Goal: Task Accomplishment & Management: Manage account settings

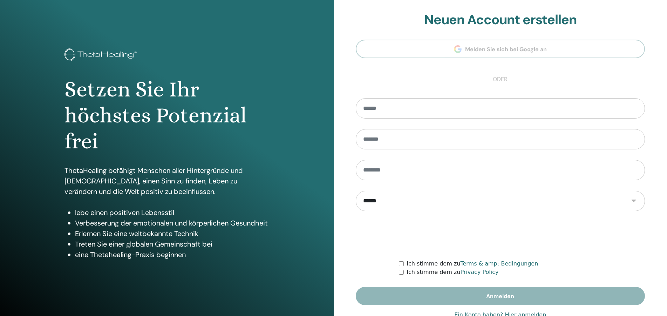
click at [529, 311] on link "Ein Konto haben? Hier anmelden" at bounding box center [500, 315] width 92 height 8
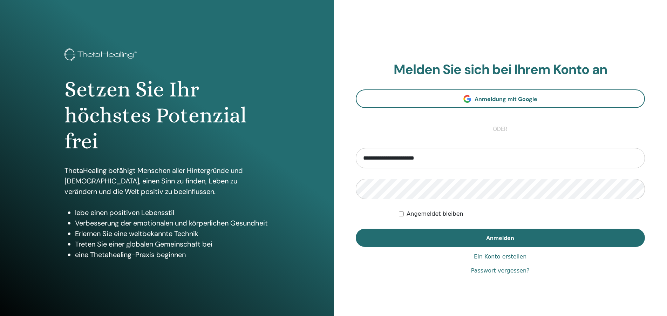
click at [489, 211] on div "Angemeldet bleiben" at bounding box center [522, 214] width 246 height 8
click at [466, 166] on input "**********" at bounding box center [500, 158] width 289 height 20
drag, startPoint x: 466, startPoint y: 158, endPoint x: 316, endPoint y: 163, distance: 150.4
click at [356, 163] on input "**********" at bounding box center [500, 158] width 289 height 20
type input "**********"
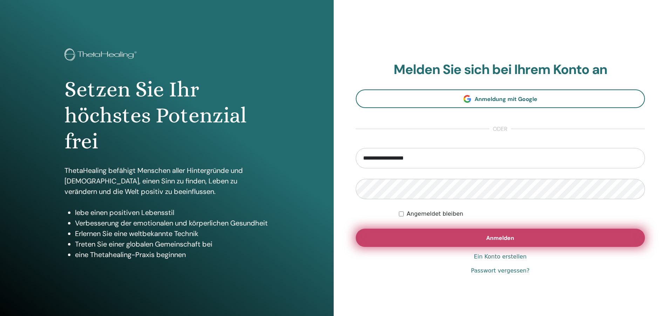
click at [488, 239] on span "Anmelden" at bounding box center [500, 237] width 28 height 7
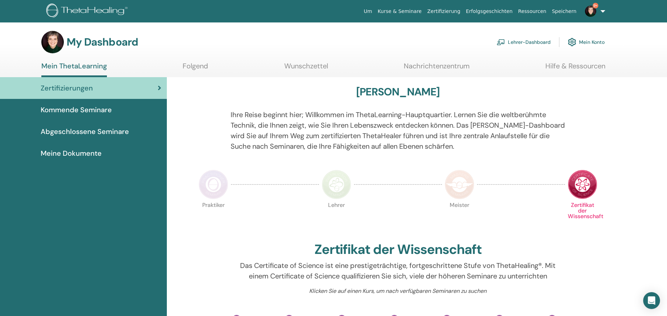
click at [512, 43] on link "Lehrer-Dashboard" at bounding box center [524, 41] width 54 height 15
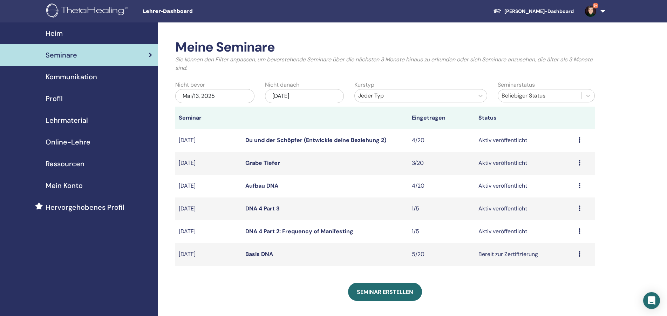
click at [579, 164] on icon at bounding box center [579, 163] width 2 height 6
click at [563, 178] on link "Bearbeiten" at bounding box center [560, 180] width 28 height 7
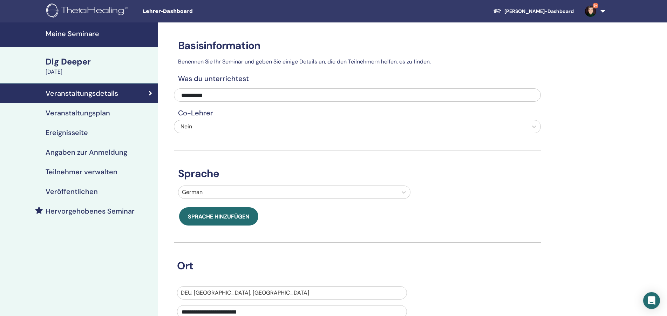
click at [98, 113] on h4 "Veranstaltungsplan" at bounding box center [78, 113] width 64 height 8
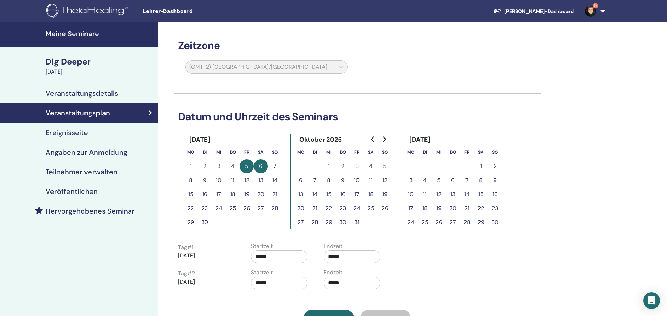
click at [104, 96] on h4 "Veranstaltungsdetails" at bounding box center [82, 93] width 73 height 8
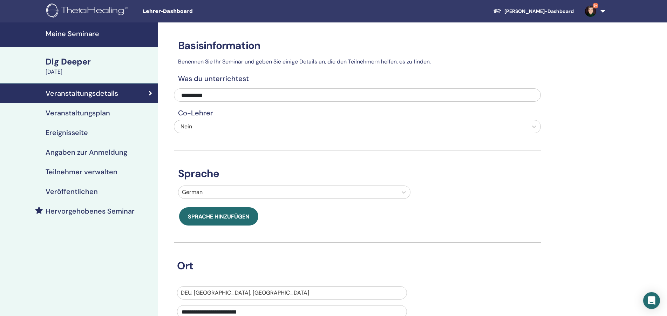
click at [80, 129] on h4 "Ereignisseite" at bounding box center [67, 132] width 42 height 8
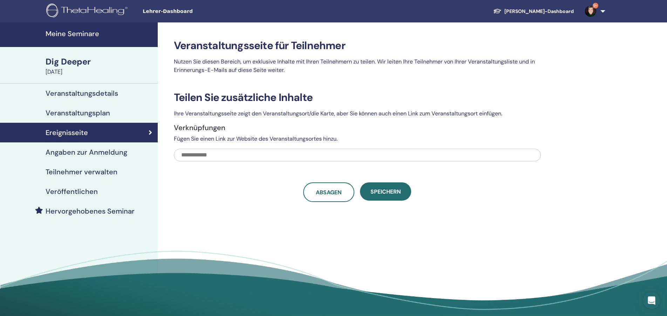
click at [91, 190] on h4 "Veröffentlichen" at bounding box center [72, 191] width 52 height 8
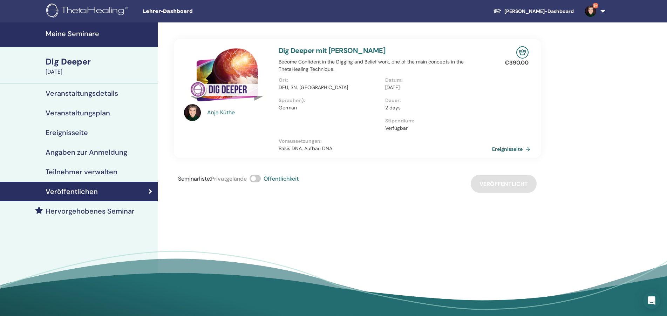
click at [256, 179] on span at bounding box center [255, 179] width 11 height 8
click at [256, 180] on span at bounding box center [255, 179] width 11 height 8
click at [505, 149] on link "Ereignisseite" at bounding box center [513, 149] width 41 height 11
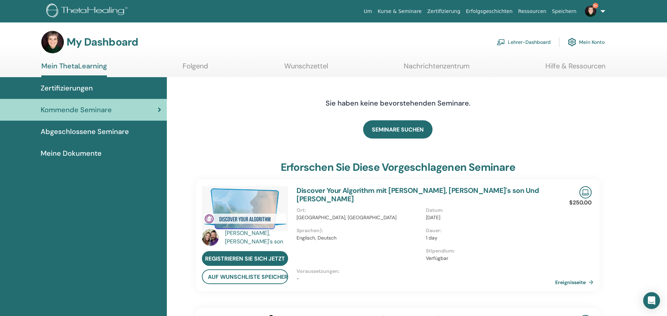
click at [535, 42] on link "Lehrer-Dashboard" at bounding box center [524, 41] width 54 height 15
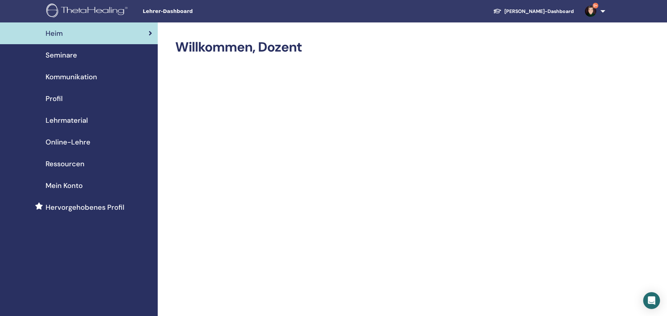
click at [62, 56] on span "Seminare" at bounding box center [62, 55] width 32 height 11
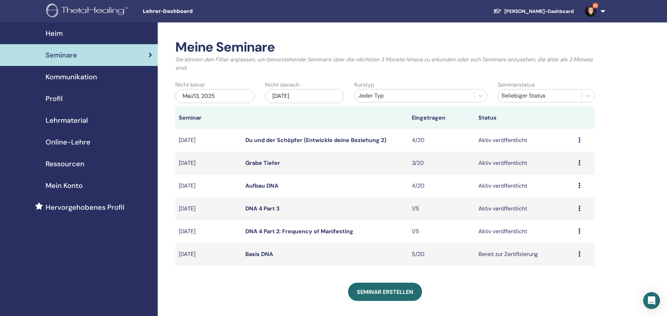
click at [580, 255] on icon at bounding box center [579, 254] width 2 height 6
click at [566, 272] on link "Bearbeiten" at bounding box center [561, 271] width 28 height 7
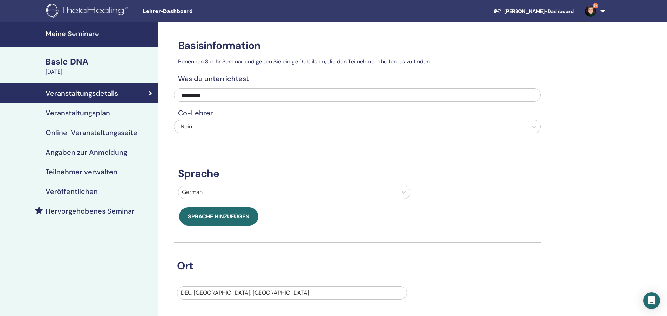
click at [85, 192] on h4 "Veröffentlichen" at bounding box center [72, 191] width 52 height 8
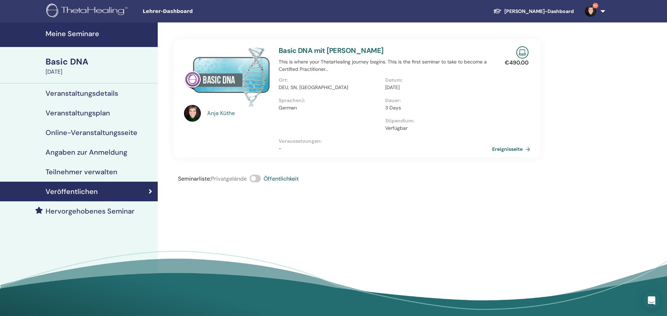
click at [80, 34] on h4 "Meine Seminare" at bounding box center [100, 33] width 108 height 8
